Goal: Navigation & Orientation: Understand site structure

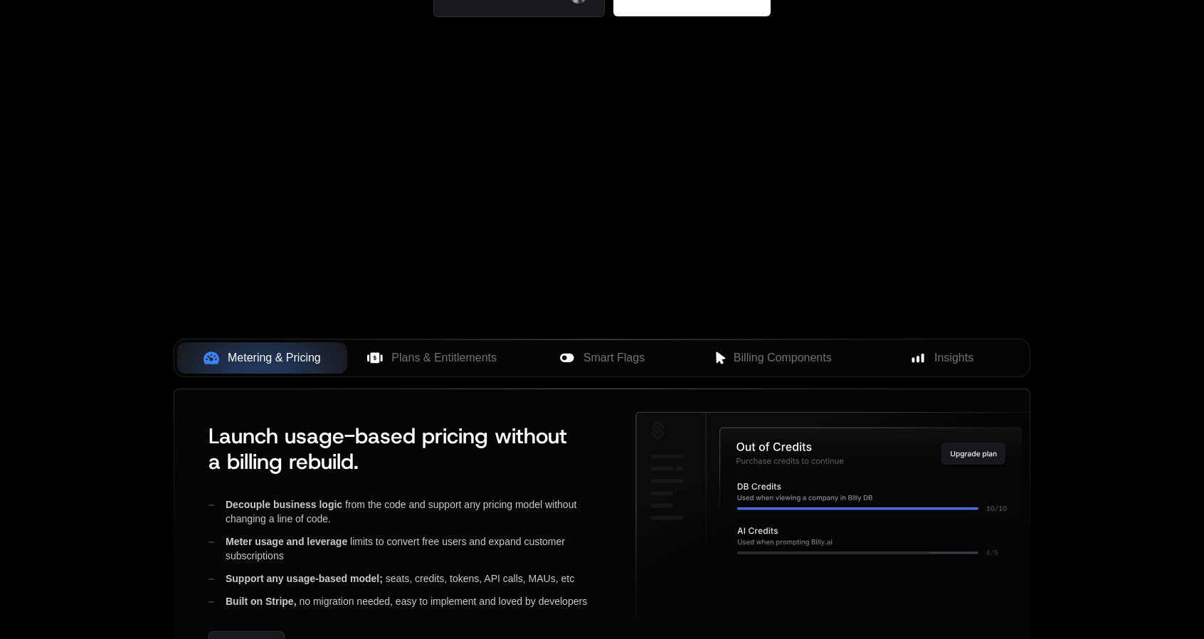
scroll to position [513, 0]
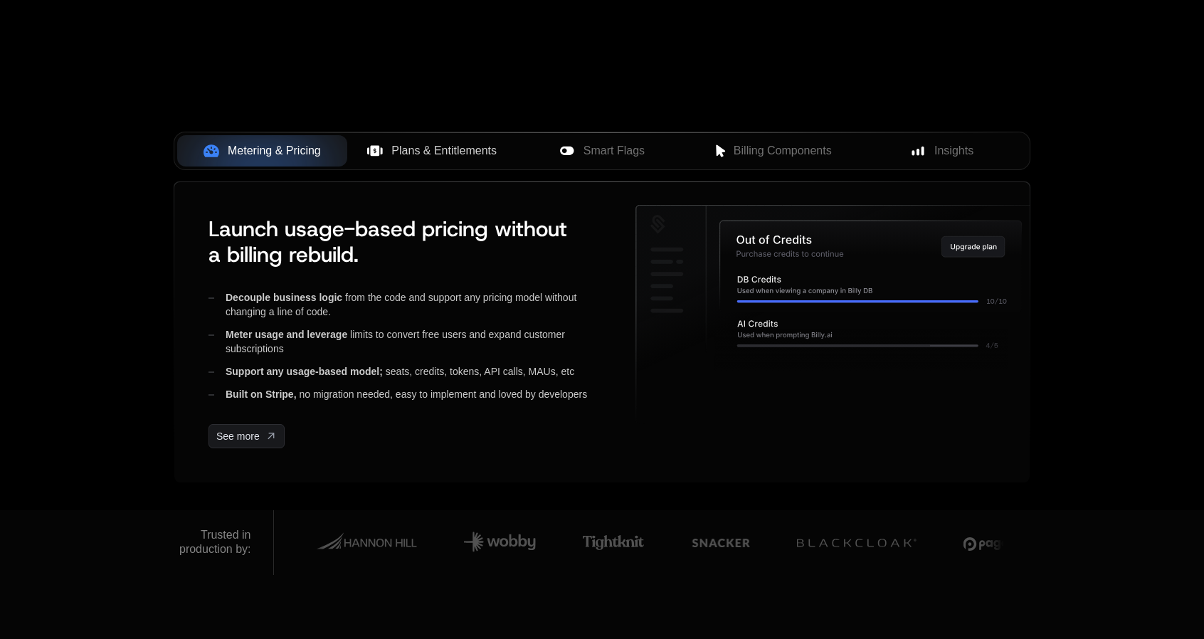
click at [403, 150] on span "Plans & Entitlements" at bounding box center [443, 150] width 105 height 17
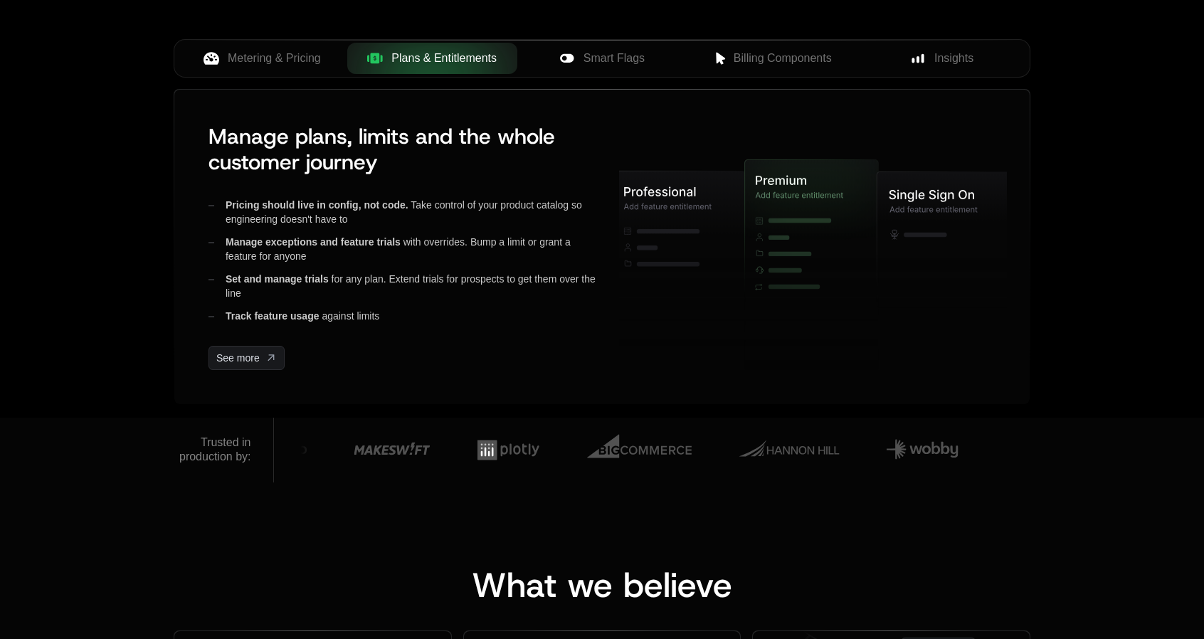
scroll to position [611, 0]
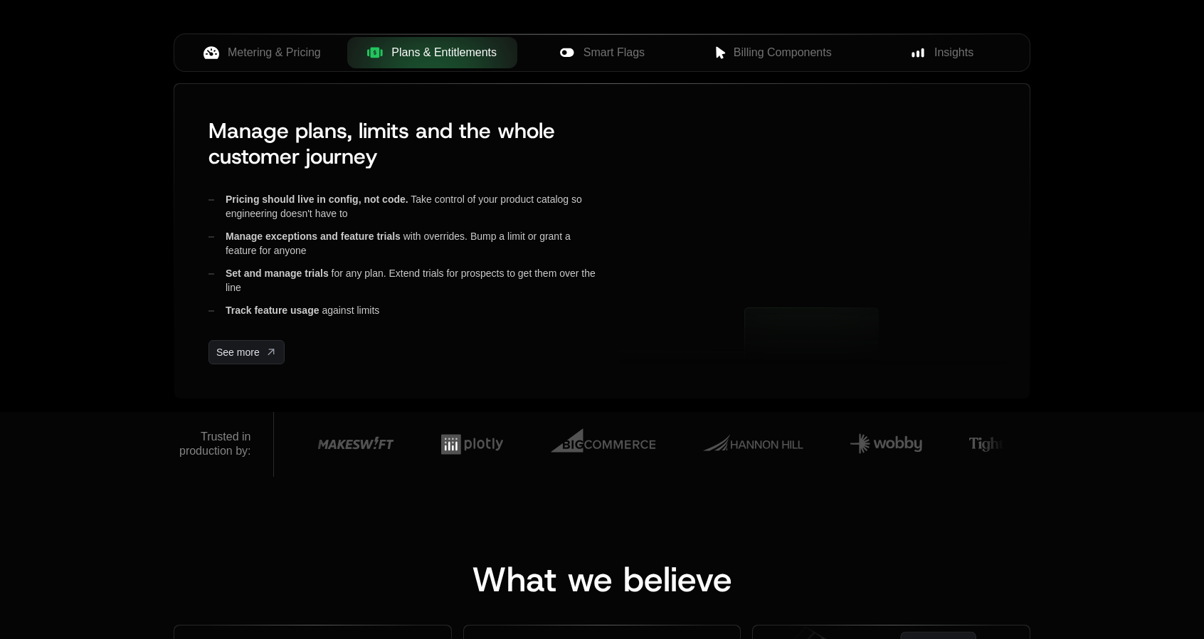
click at [403, 150] on h3 "Manage plans, limits and the whole customer journey" at bounding box center [402, 143] width 388 height 51
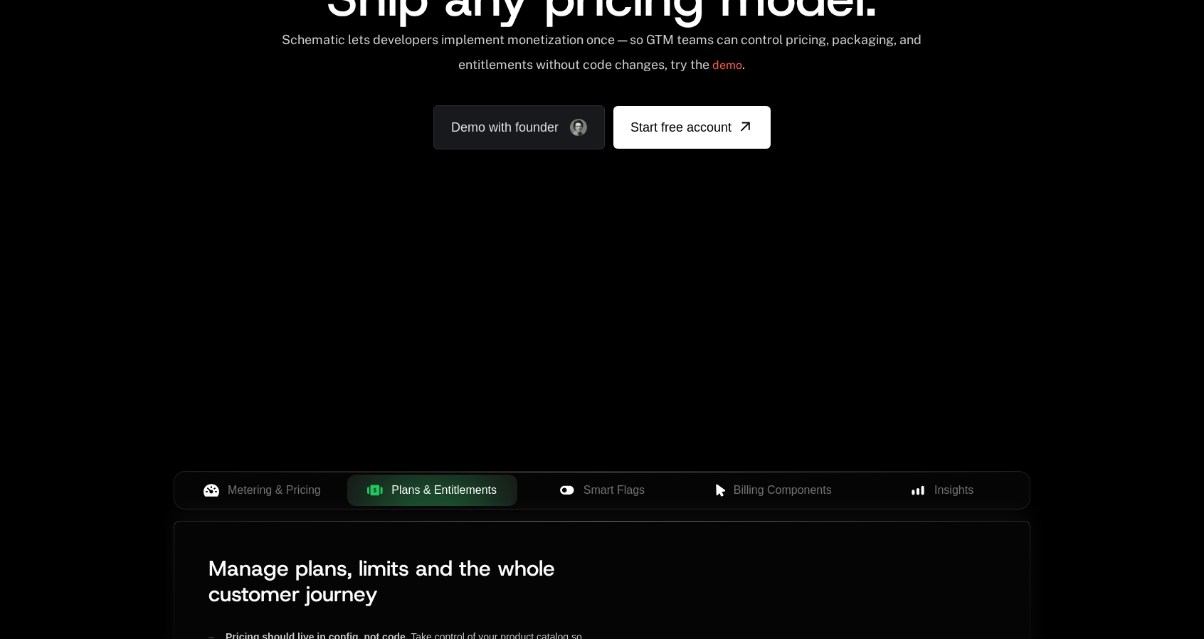
scroll to position [0, 0]
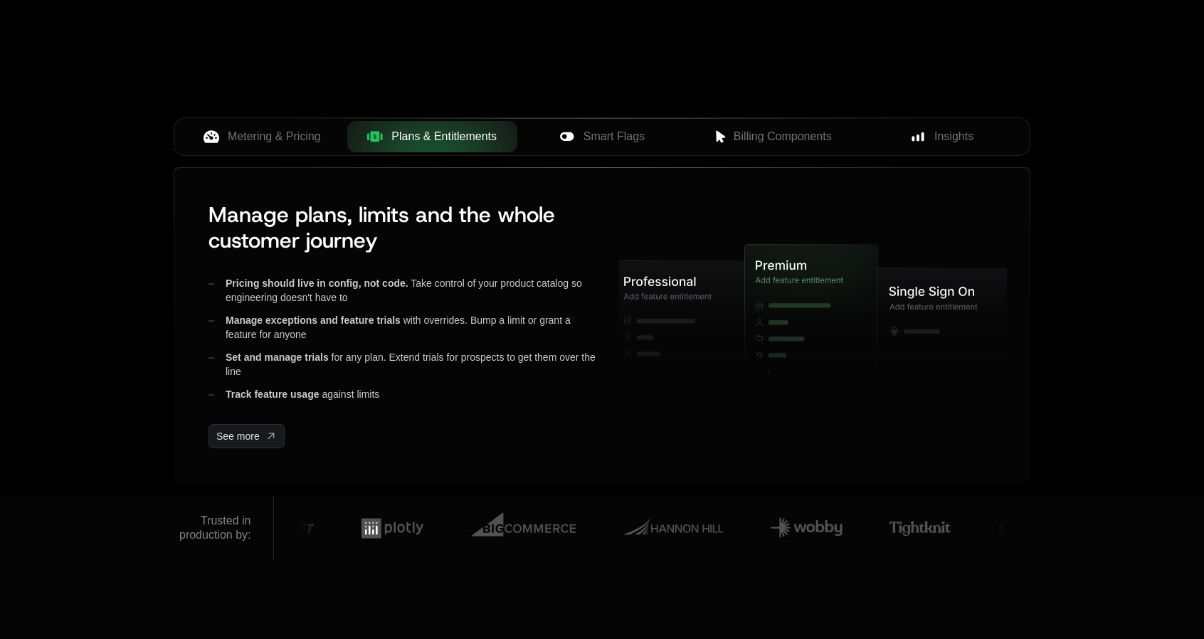
scroll to position [528, 0]
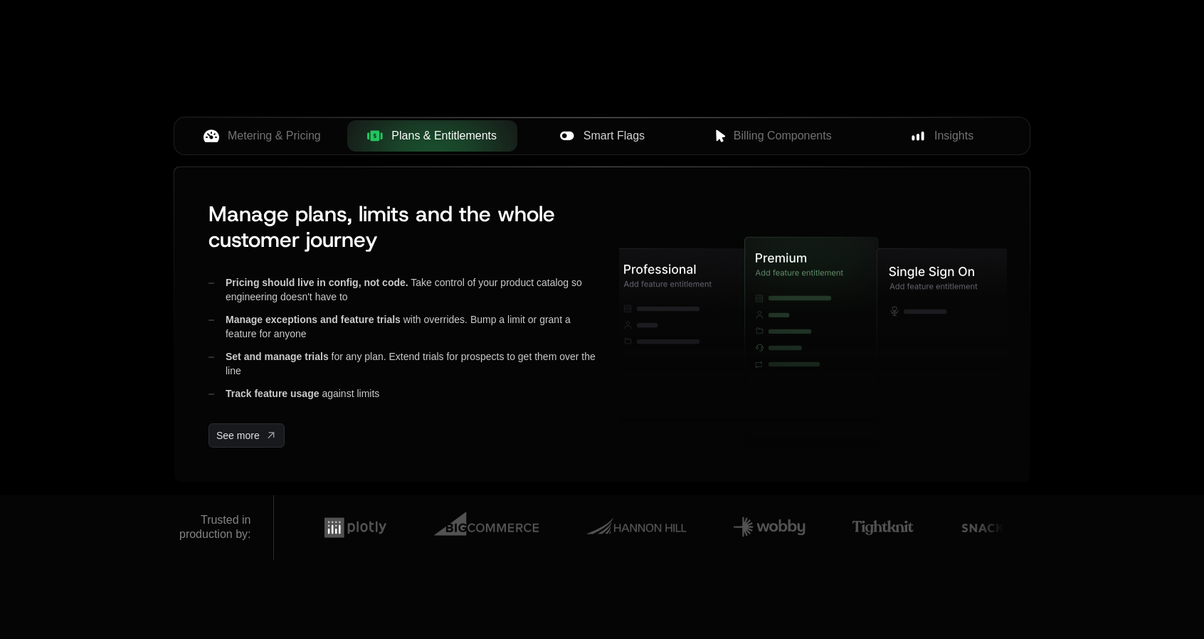
click at [572, 144] on button "Smart Flags" at bounding box center [602, 135] width 170 height 31
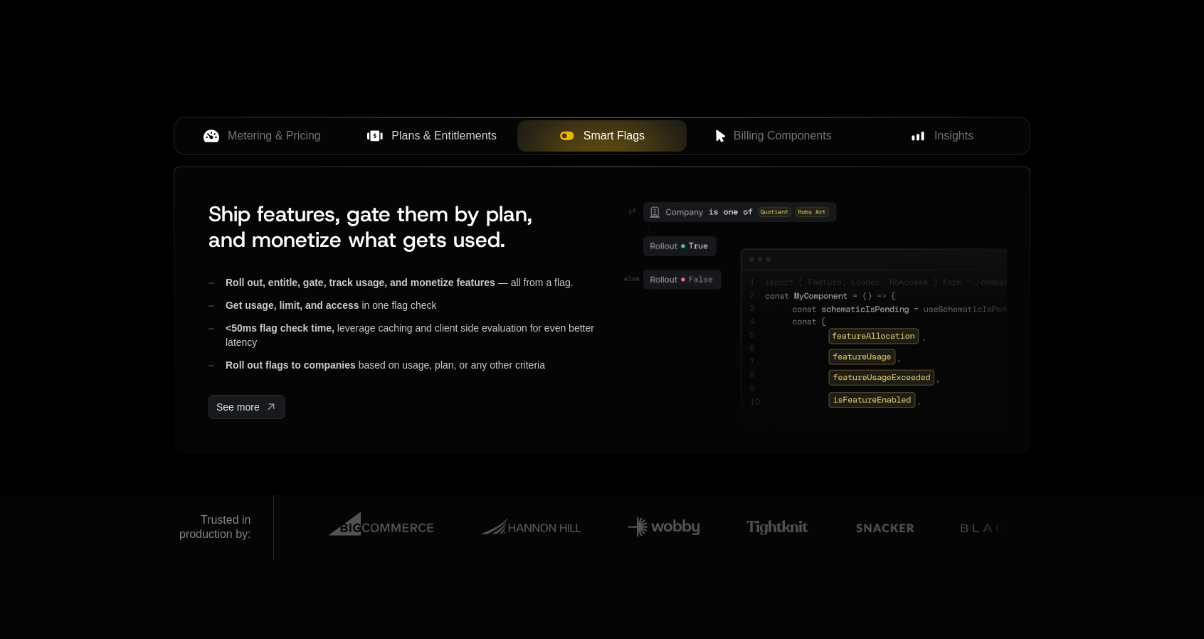
click at [482, 133] on span "Plans & Entitlements" at bounding box center [443, 135] width 105 height 17
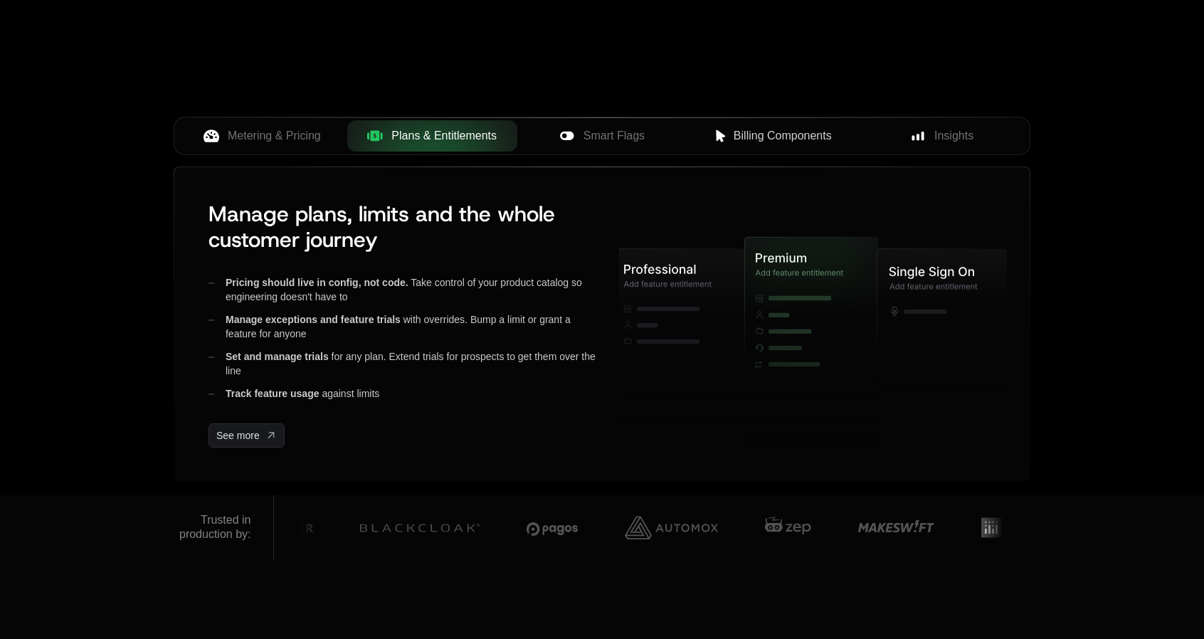
click at [774, 135] on span "Billing Components" at bounding box center [782, 135] width 98 height 17
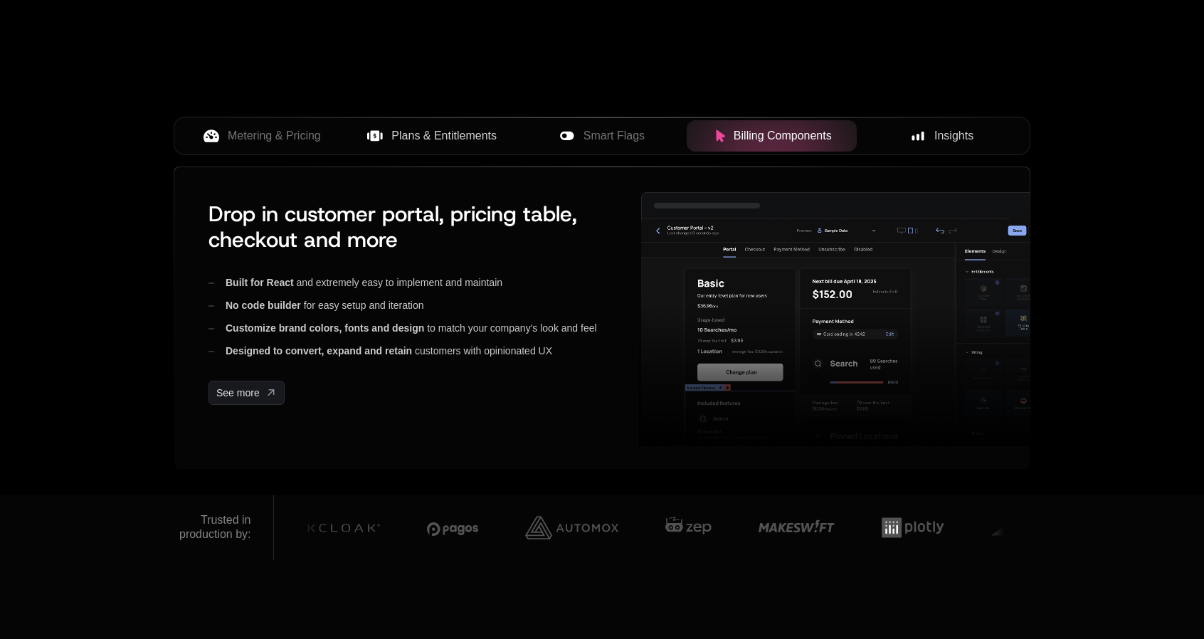
click at [948, 137] on span "Insights" at bounding box center [953, 135] width 39 height 17
